Goal: Task Accomplishment & Management: Use online tool/utility

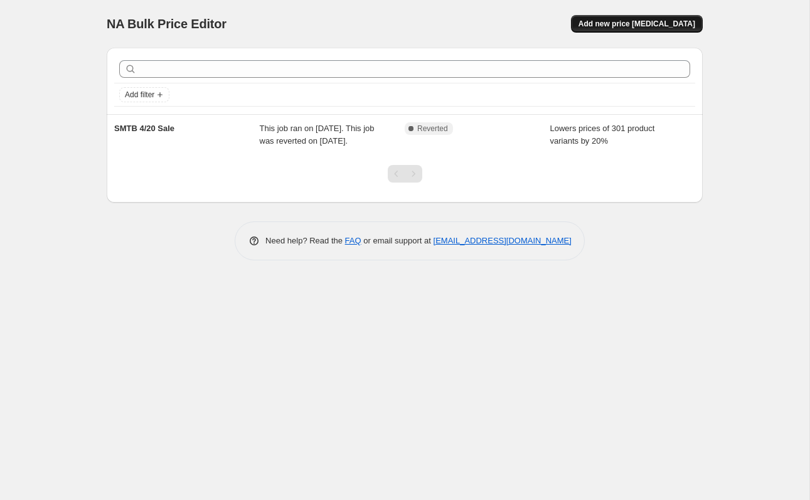
click at [628, 29] on button "Add new price [MEDICAL_DATA]" at bounding box center [637, 24] width 132 height 18
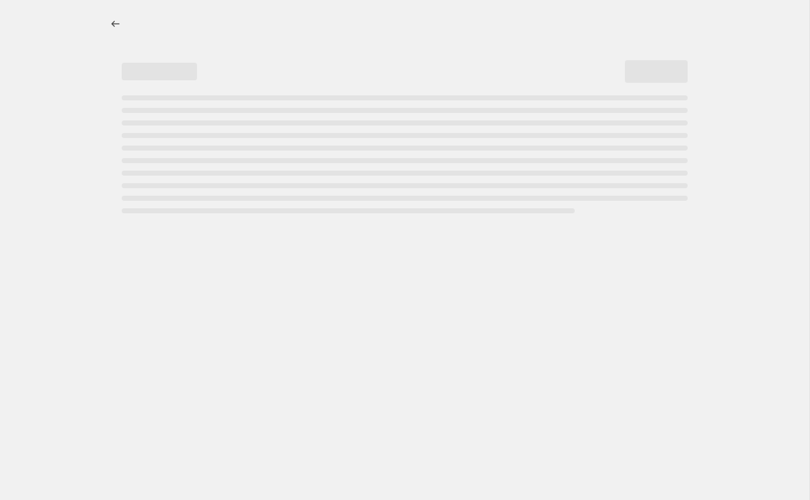
select select "percentage"
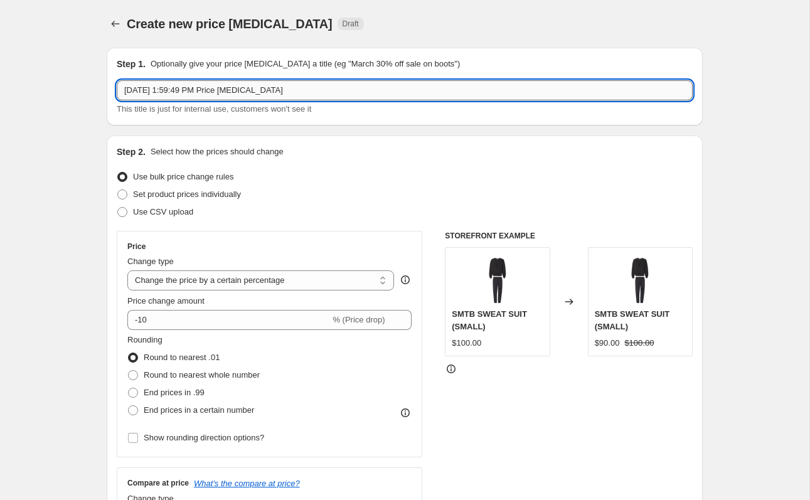
click at [265, 87] on input "Sep 19, 2025, 1:59:49 PM Price change job" at bounding box center [405, 90] width 576 height 20
click at [187, 85] on input "Sep 19, 2025, 1:59:49 PM Price change job" at bounding box center [405, 90] width 576 height 20
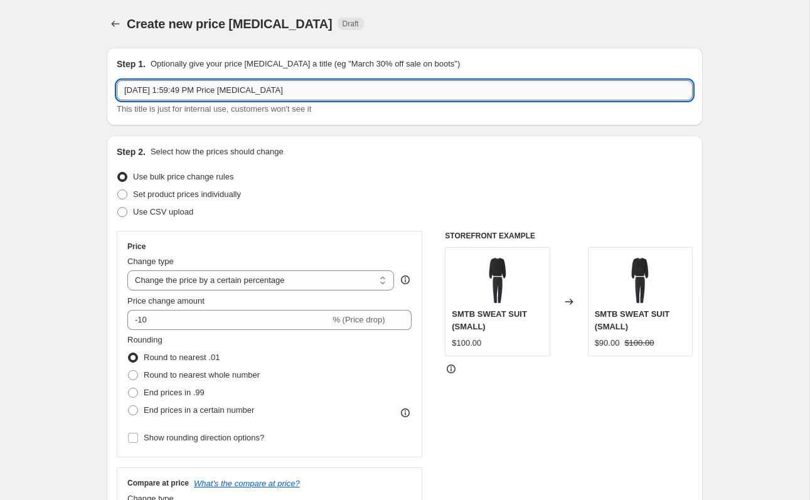
click at [187, 85] on input "Sep 19, 2025, 1:59:49 PM Price change job" at bounding box center [405, 90] width 576 height 20
type input "September Sale"
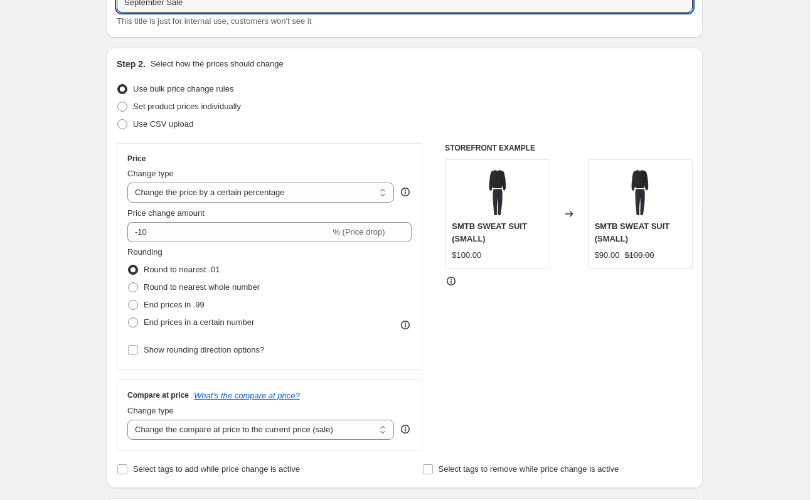
scroll to position [117, 0]
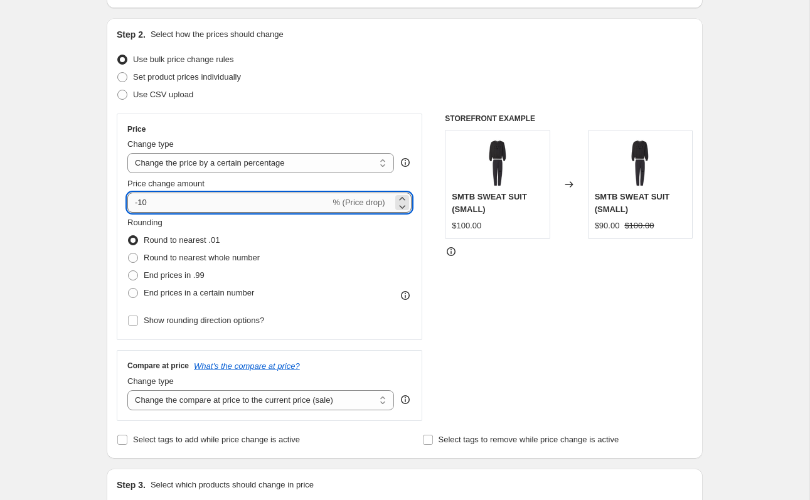
click at [196, 198] on input "-10" at bounding box center [228, 203] width 203 height 20
type input "-1"
type input "-20"
click at [38, 245] on div "Create new price change job. This page is ready Create new price change job Dra…" at bounding box center [404, 509] width 809 height 1253
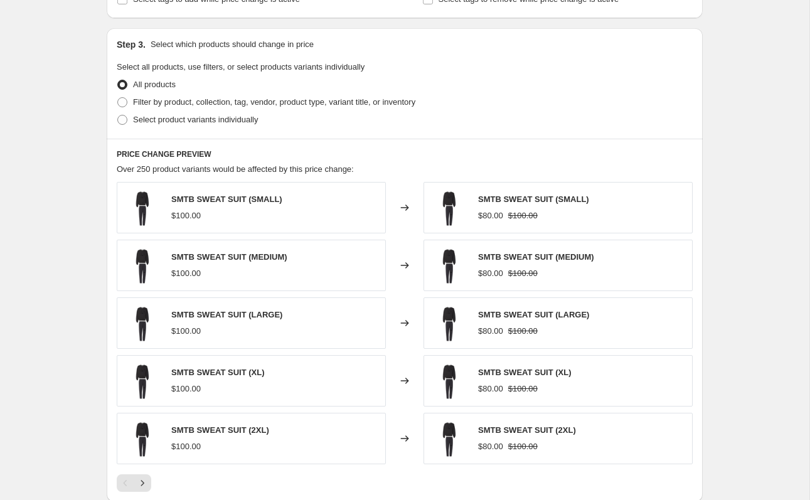
scroll to position [573, 0]
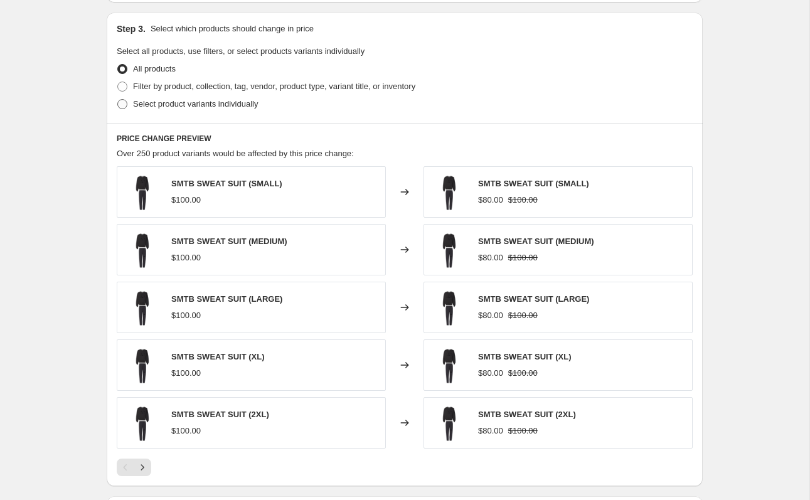
click at [179, 102] on span "Select product variants individually" at bounding box center [195, 103] width 125 height 9
click at [118, 100] on input "Select product variants individually" at bounding box center [117, 99] width 1 height 1
radio input "true"
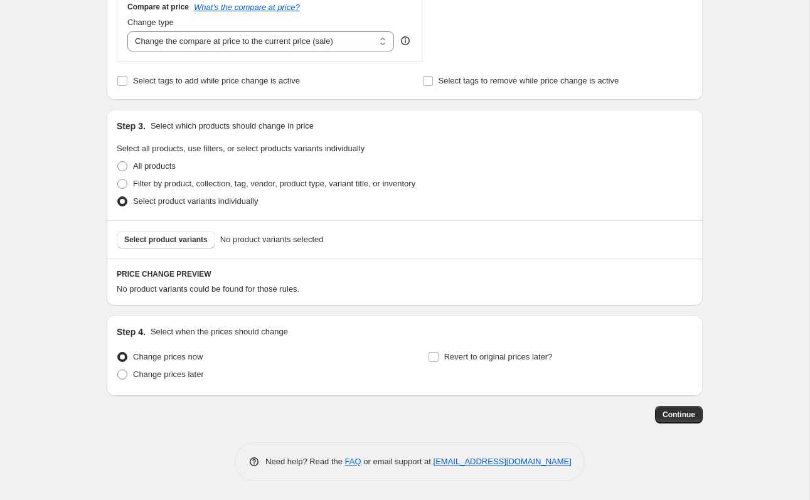
scroll to position [476, 0]
click at [173, 245] on button "Select product variants" at bounding box center [166, 240] width 98 height 18
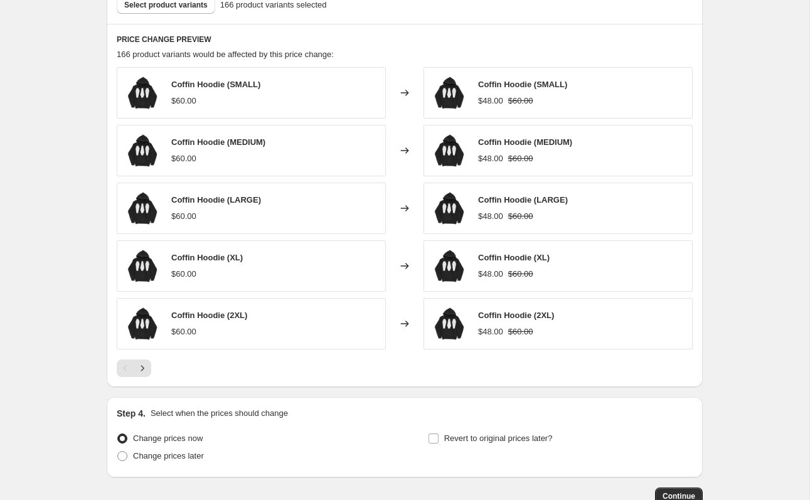
scroll to position [792, 0]
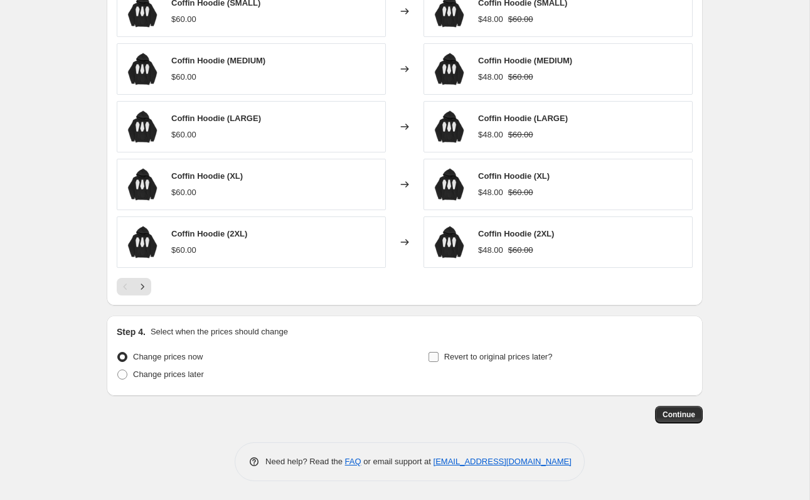
click at [507, 353] on span "Revert to original prices later?" at bounding box center [498, 356] width 108 height 9
click at [438, 353] on input "Revert to original prices later?" at bounding box center [433, 357] width 10 height 10
checkbox input "true"
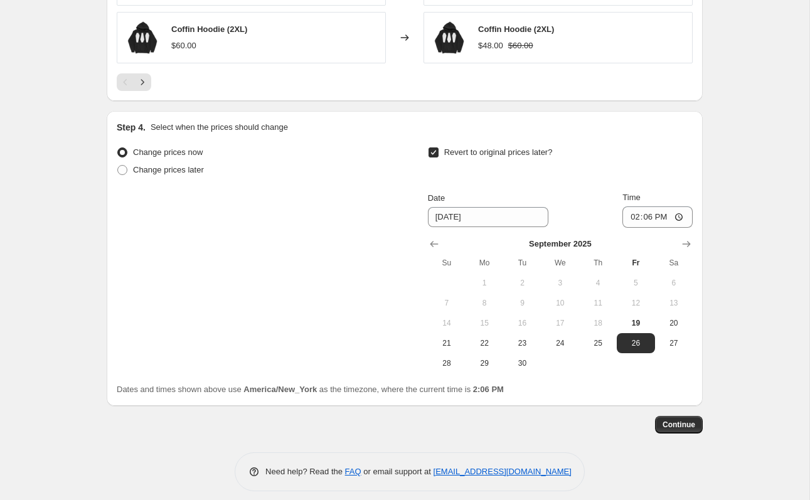
scroll to position [1006, 0]
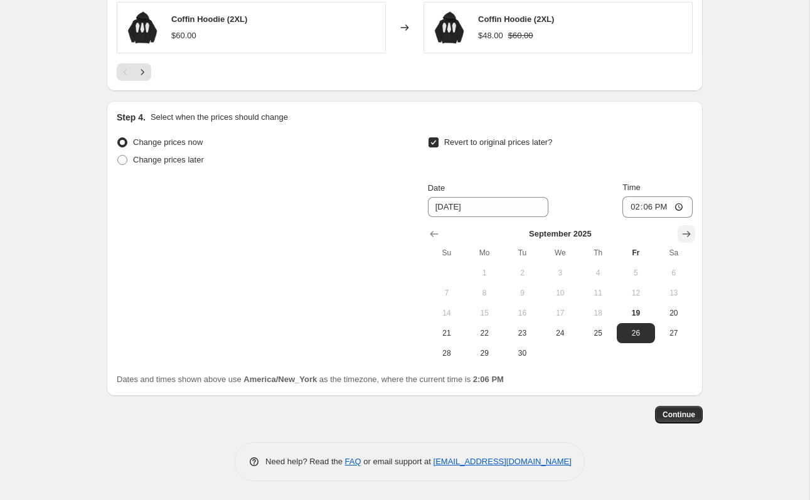
click at [682, 233] on icon "Show next month, October 2025" at bounding box center [686, 234] width 13 height 13
click at [564, 273] on span "1" at bounding box center [560, 273] width 28 height 10
type input "10/1/2025"
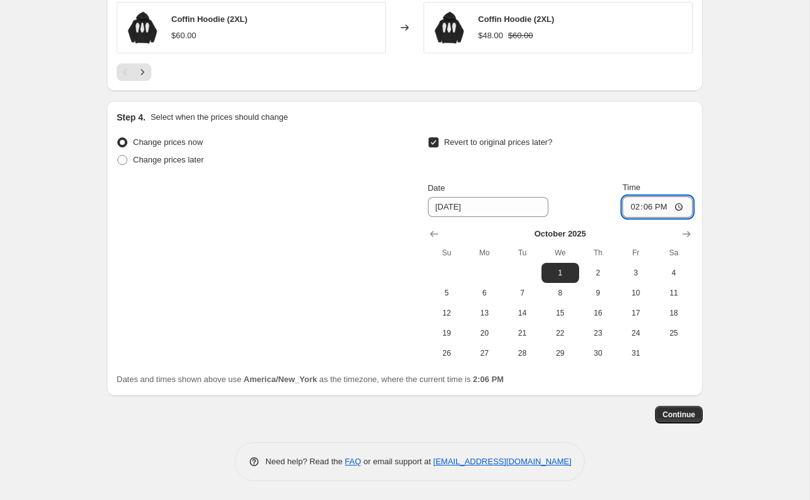
click at [677, 206] on input "14:06" at bounding box center [657, 206] width 70 height 21
type input "23:59"
click at [683, 416] on span "Continue" at bounding box center [678, 414] width 33 height 10
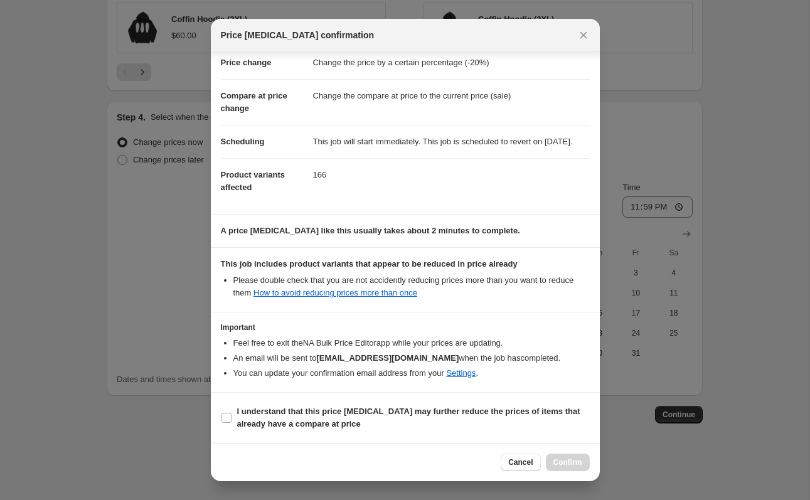
scroll to position [40, 0]
click at [335, 406] on span "I understand that this price change job may further reduce the prices of items …" at bounding box center [413, 417] width 352 height 25
click at [231, 413] on input "I understand that this price change job may further reduce the prices of items …" at bounding box center [226, 418] width 10 height 10
checkbox input "true"
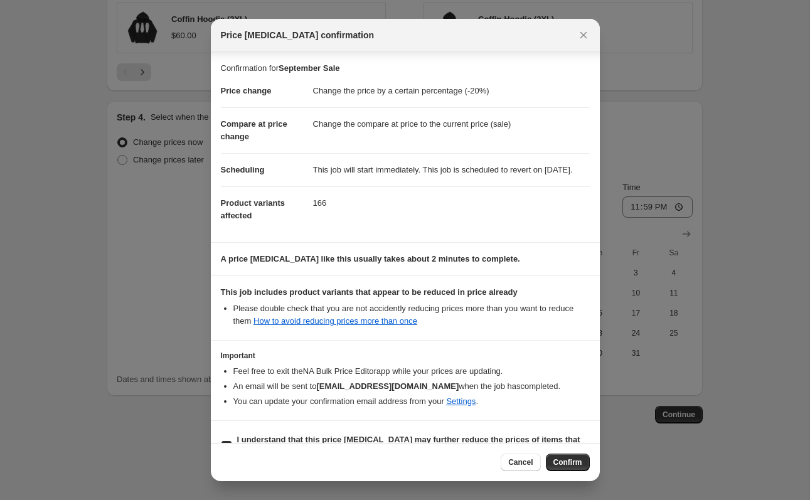
scroll to position [41, 0]
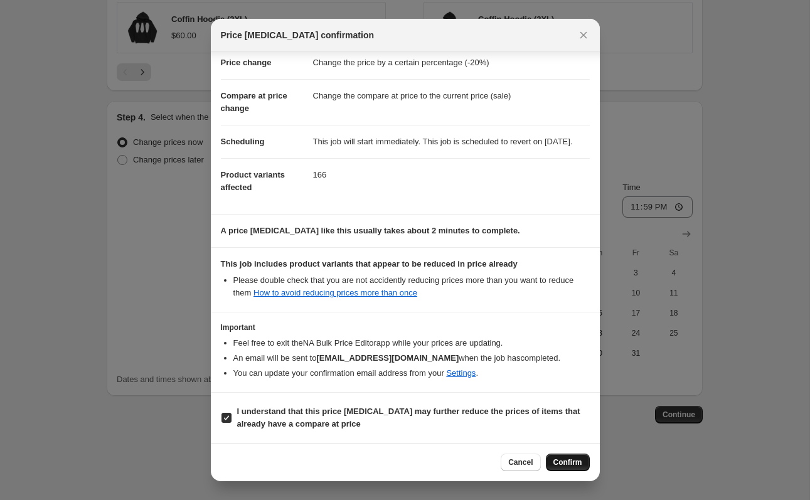
click at [562, 456] on button "Confirm" at bounding box center [568, 462] width 44 height 18
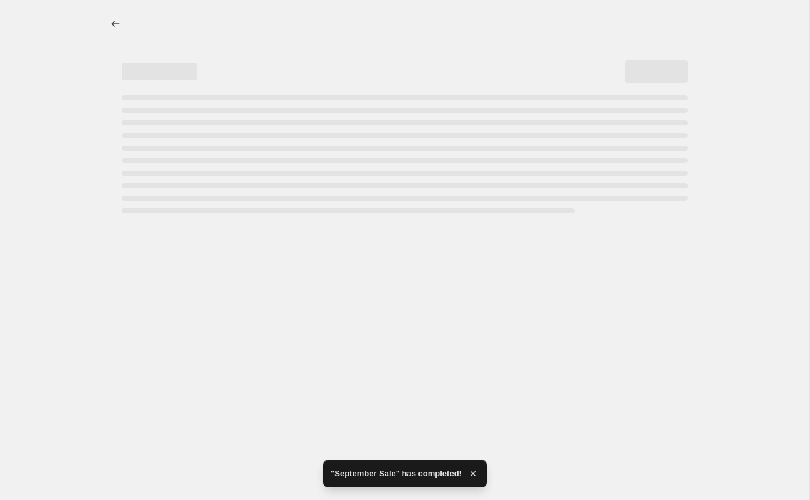
select select "percentage"
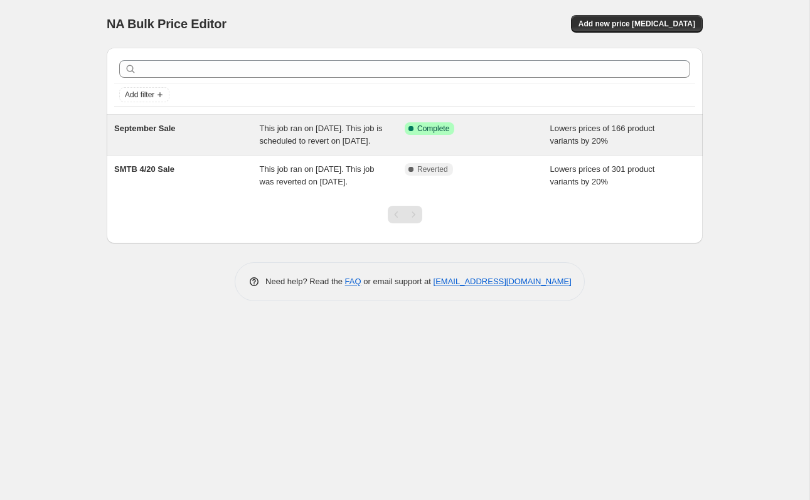
click at [369, 126] on span "This job ran on [DATE]. This job is scheduled to revert on [DATE]." at bounding box center [321, 135] width 123 height 22
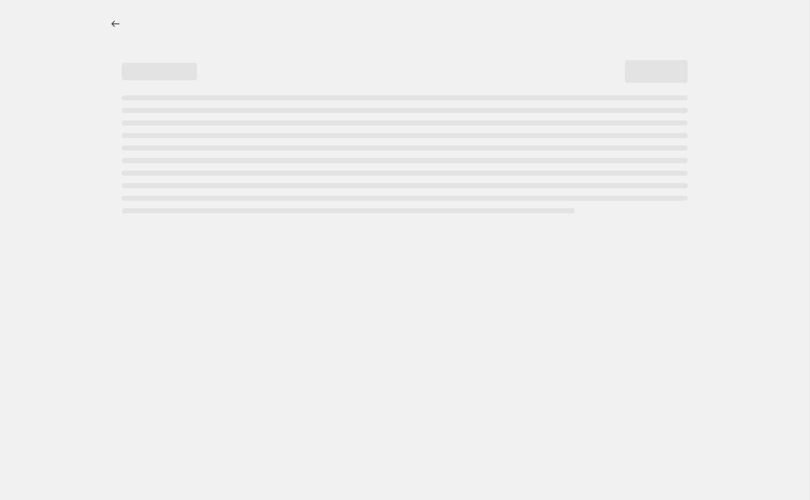
select select "percentage"
